Goal: Navigation & Orientation: Find specific page/section

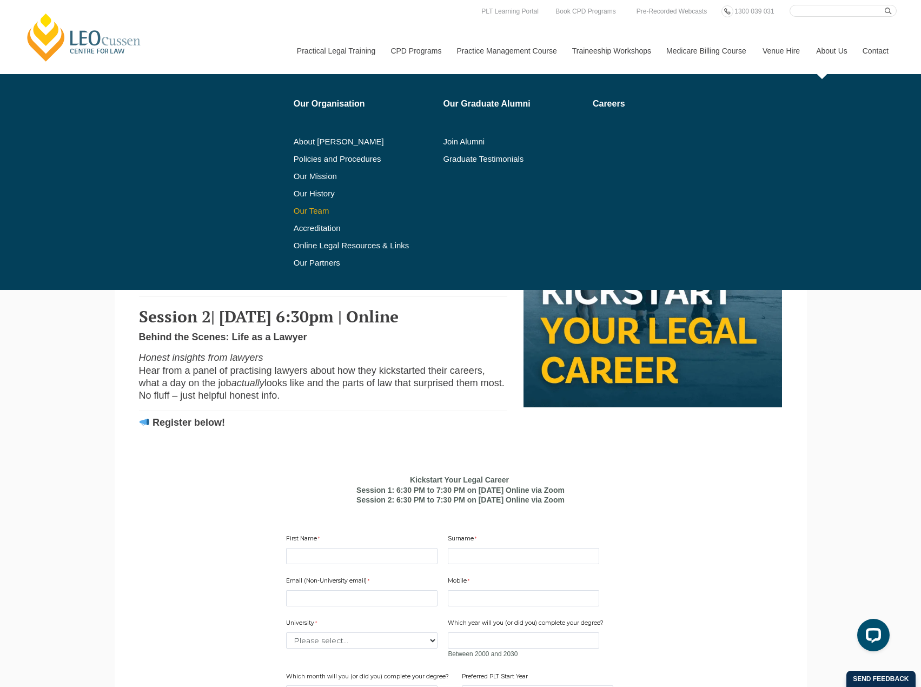
click at [321, 212] on link "Our Team" at bounding box center [365, 211] width 142 height 9
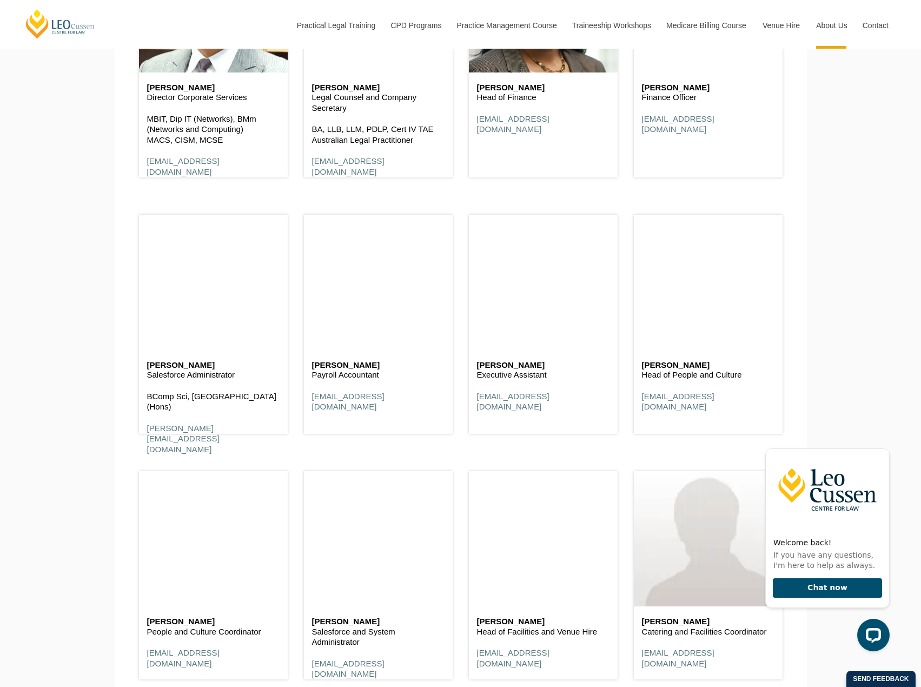
scroll to position [6008, 0]
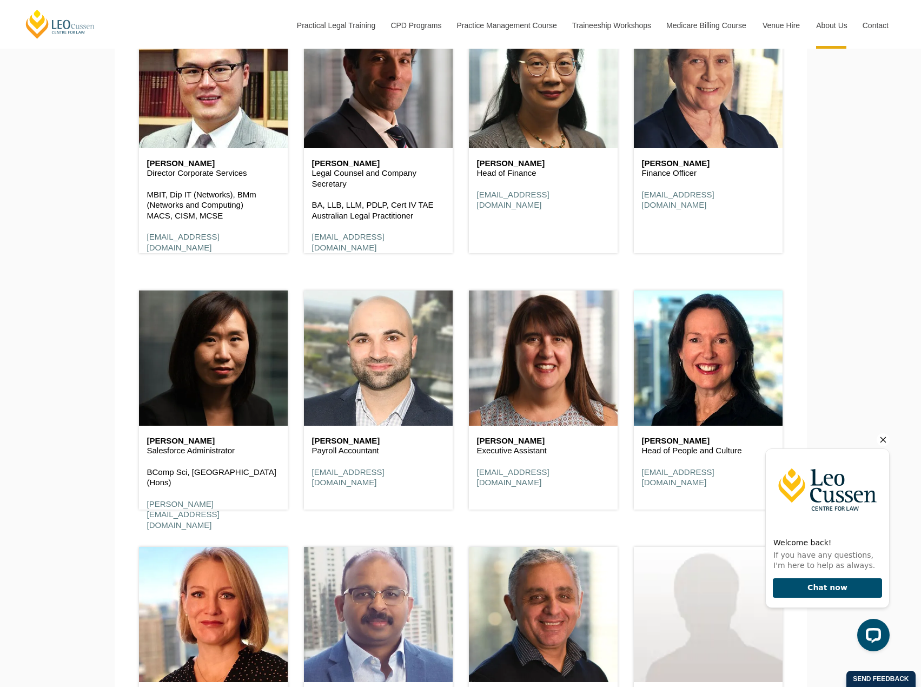
click at [885, 439] on icon "Hide greeting" at bounding box center [884, 440] width 6 height 6
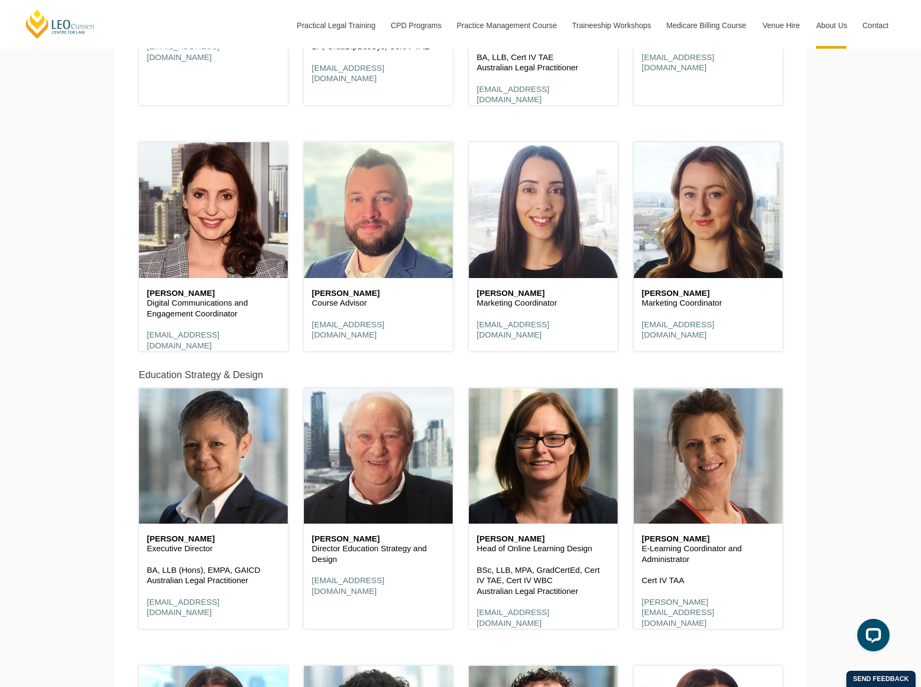
scroll to position [4791, 0]
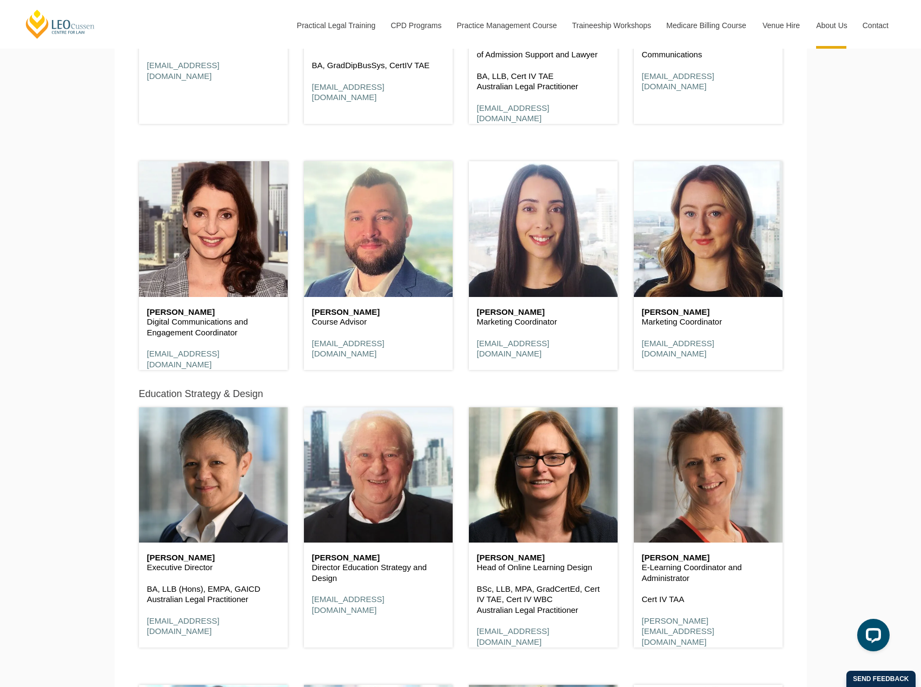
drag, startPoint x: 844, startPoint y: 308, endPoint x: 831, endPoint y: 300, distance: 15.3
